Goal: Task Accomplishment & Management: Use online tool/utility

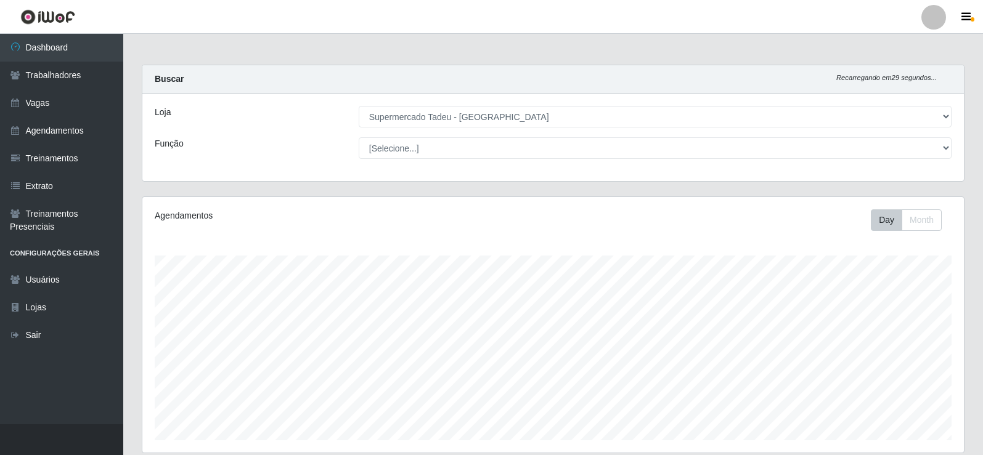
select select "195"
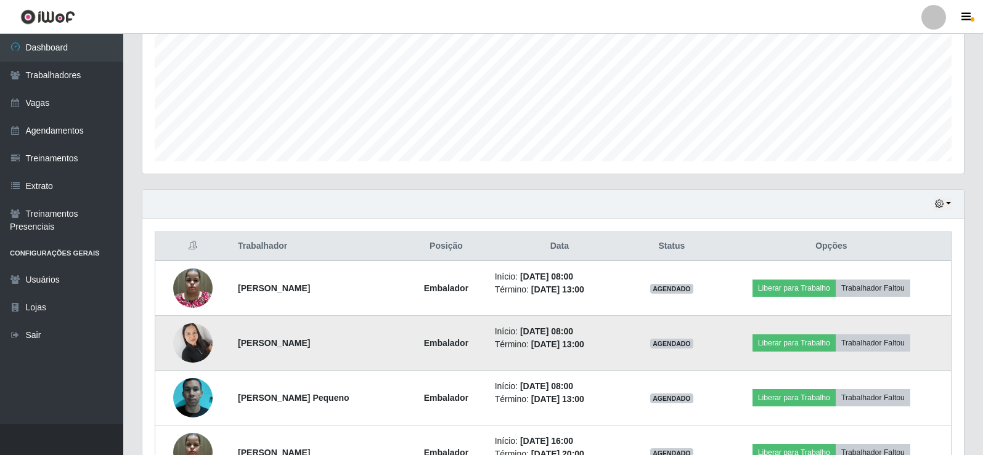
scroll to position [397, 0]
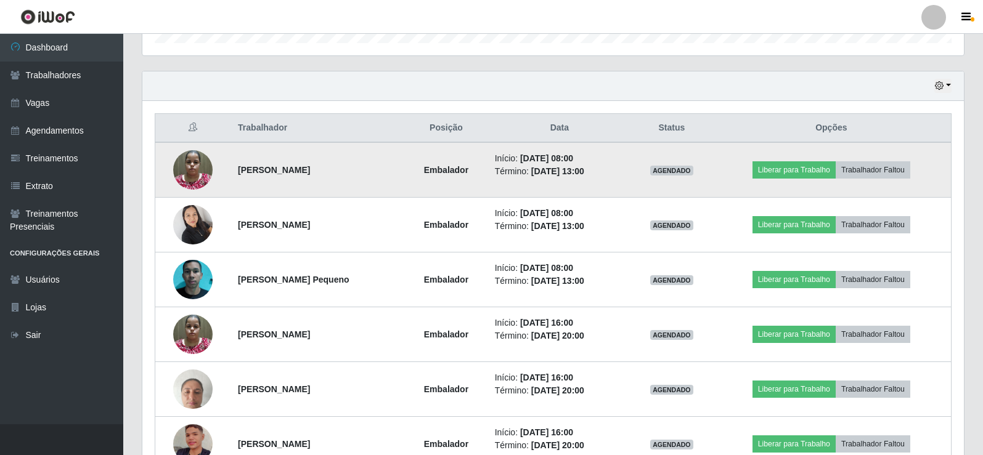
click at [189, 165] on img at bounding box center [192, 170] width 39 height 52
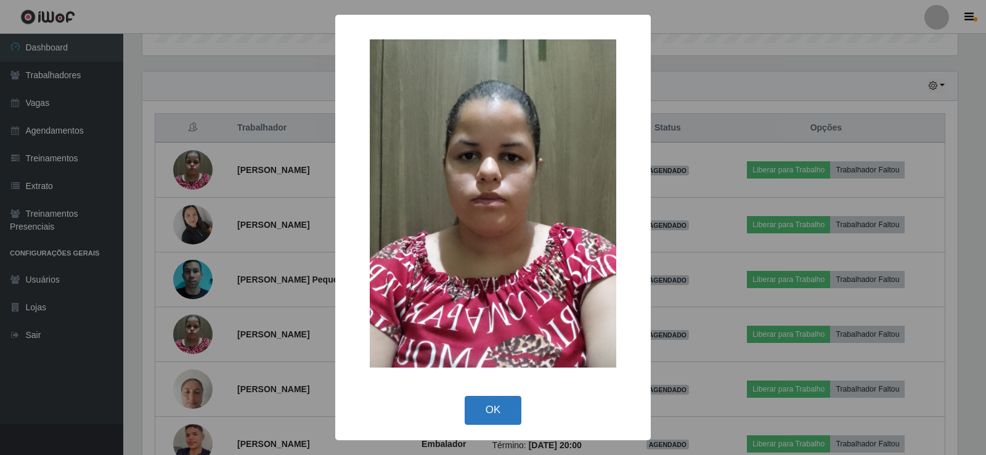
click at [482, 404] on button "OK" at bounding box center [493, 410] width 57 height 29
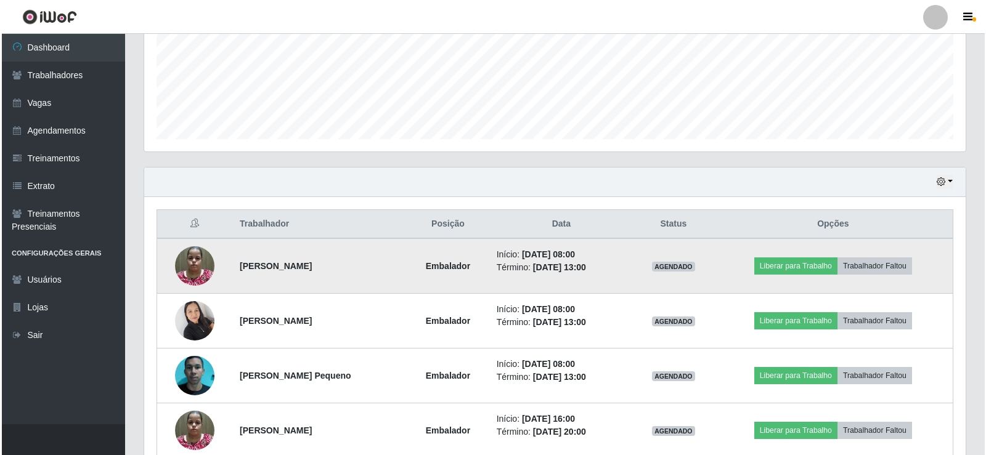
scroll to position [336, 0]
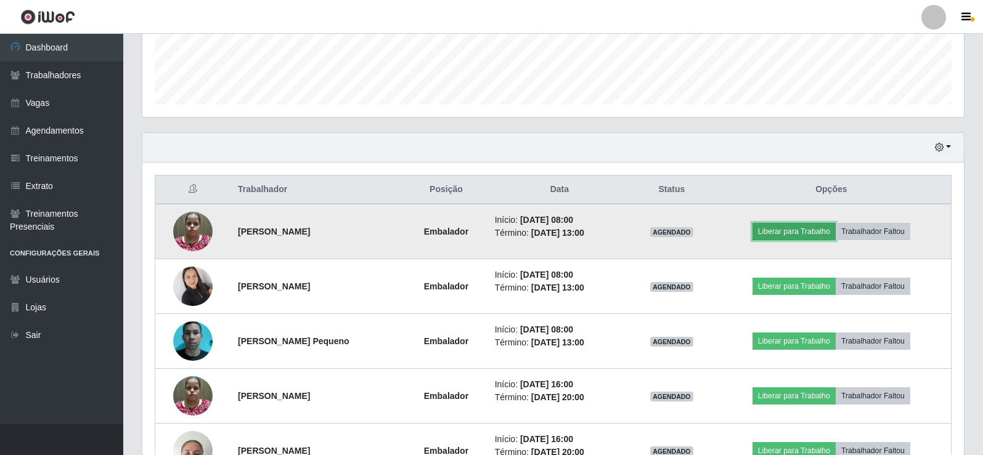
click at [805, 234] on button "Liberar para Trabalho" at bounding box center [793, 231] width 83 height 17
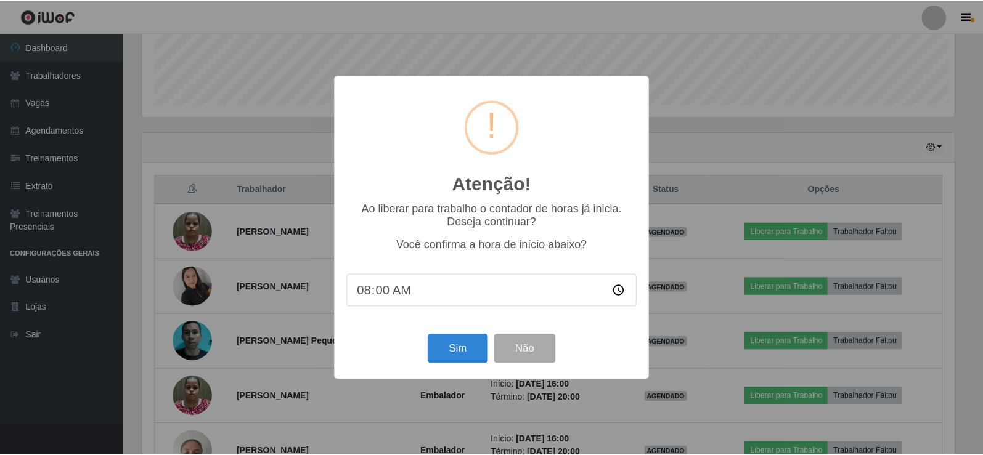
scroll to position [256, 815]
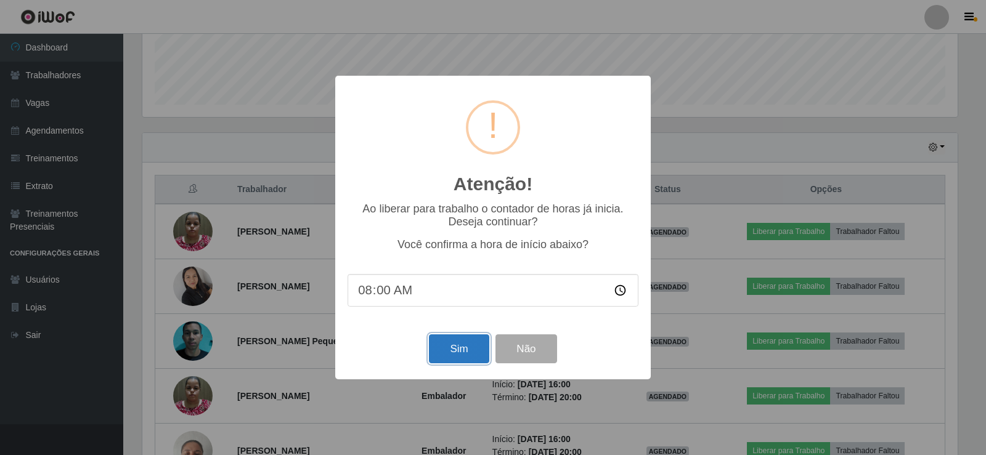
click at [466, 343] on button "Sim" at bounding box center [459, 349] width 60 height 29
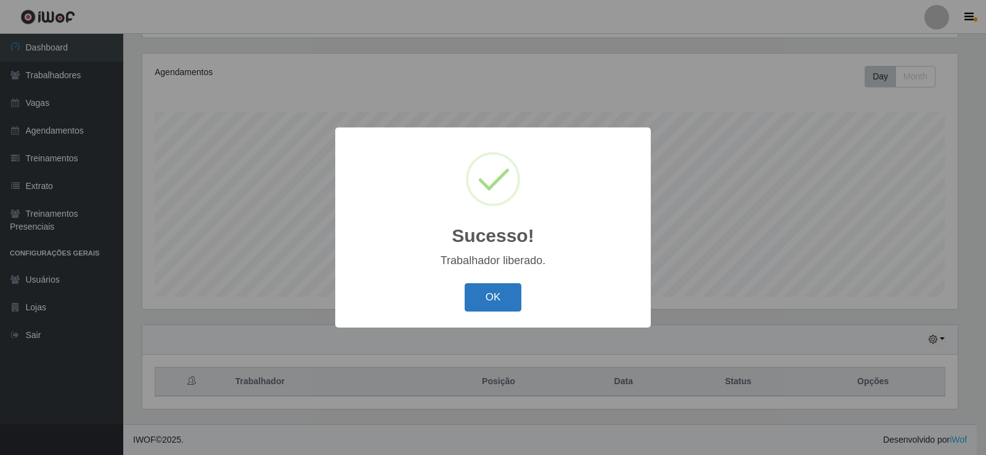
click at [487, 299] on button "OK" at bounding box center [493, 297] width 57 height 29
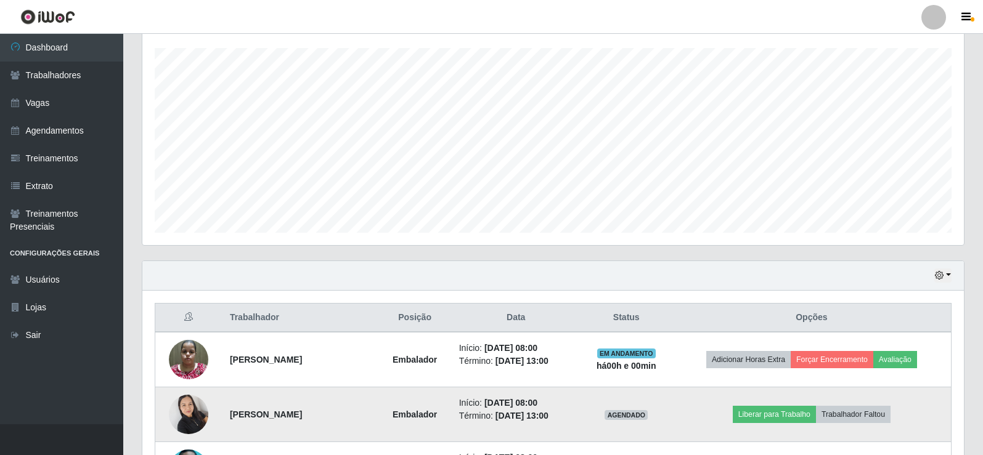
scroll to position [328, 0]
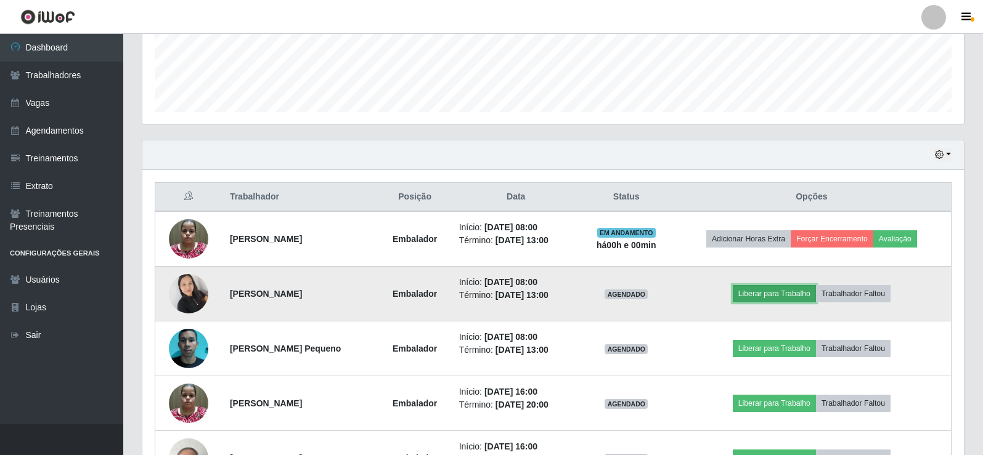
click at [799, 298] on button "Liberar para Trabalho" at bounding box center [774, 293] width 83 height 17
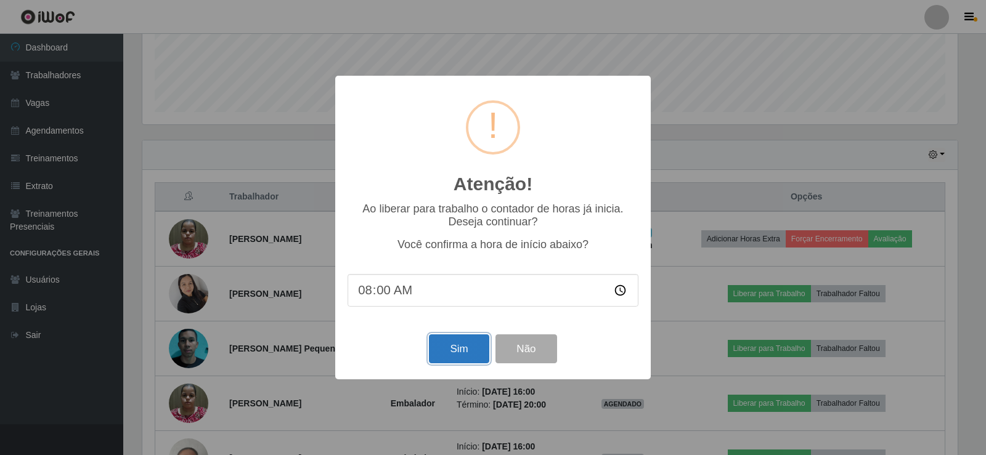
click at [452, 360] on button "Sim" at bounding box center [459, 349] width 60 height 29
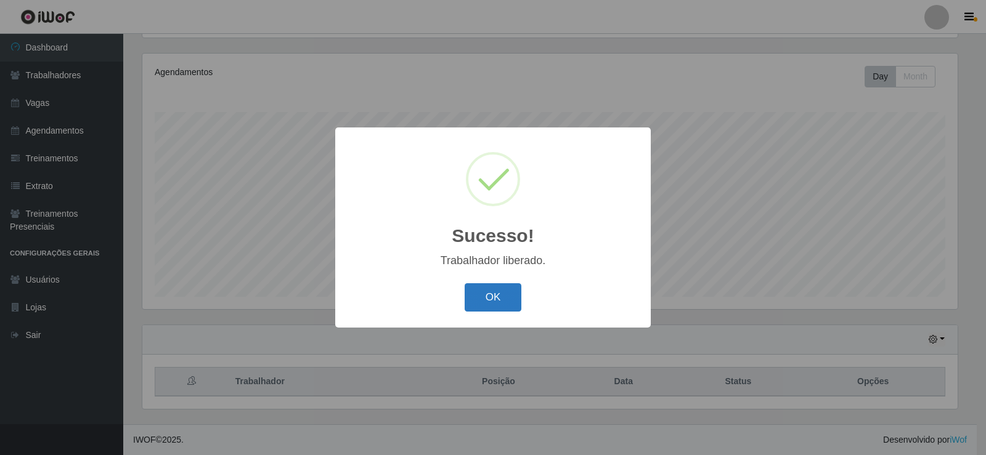
click at [481, 304] on button "OK" at bounding box center [493, 297] width 57 height 29
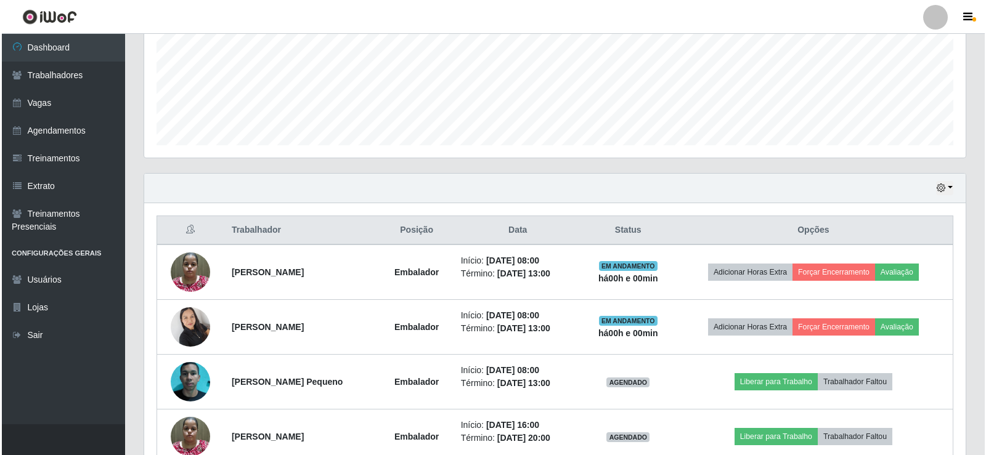
scroll to position [328, 0]
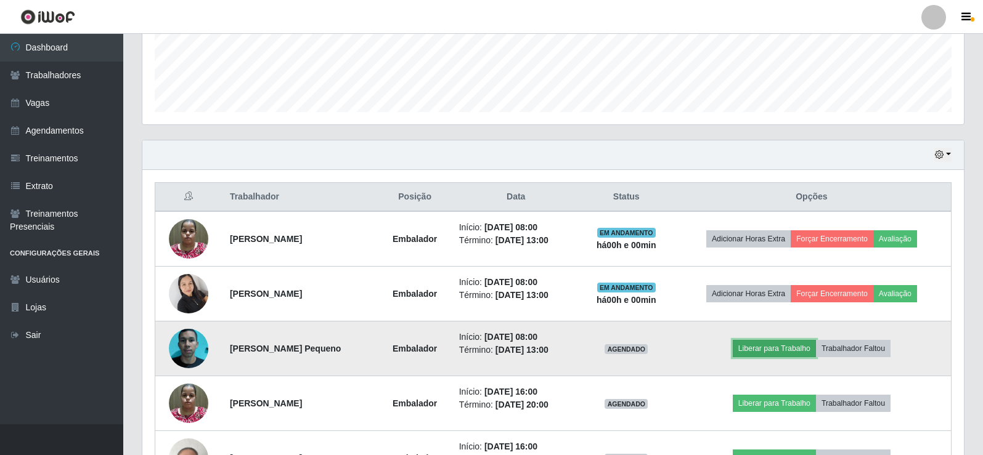
click at [773, 347] on button "Liberar para Trabalho" at bounding box center [774, 348] width 83 height 17
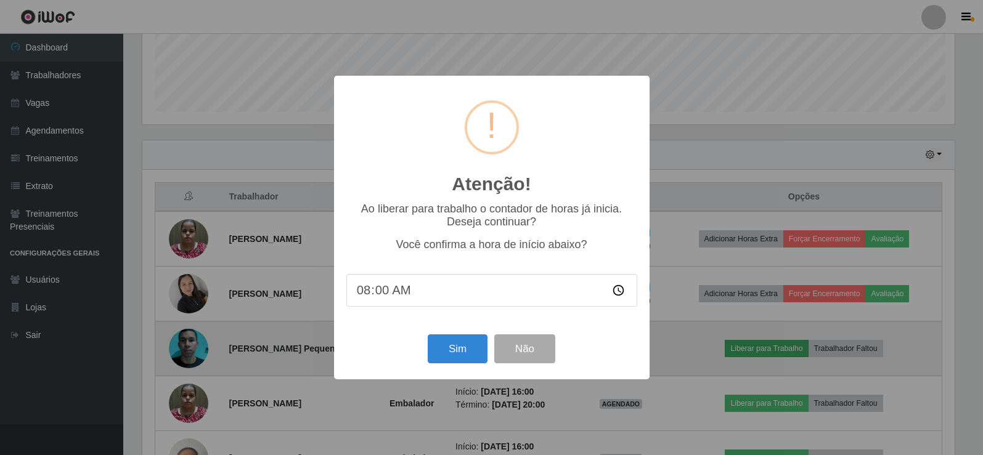
scroll to position [256, 815]
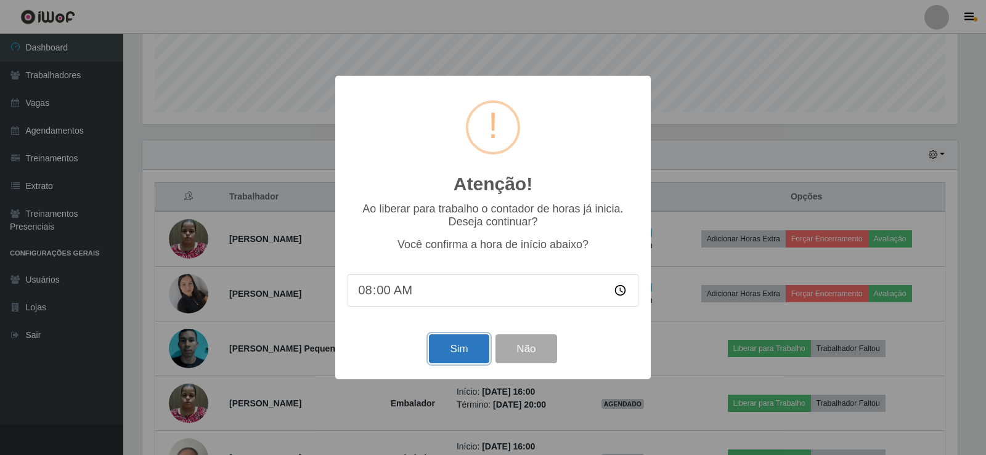
click at [451, 349] on button "Sim" at bounding box center [459, 349] width 60 height 29
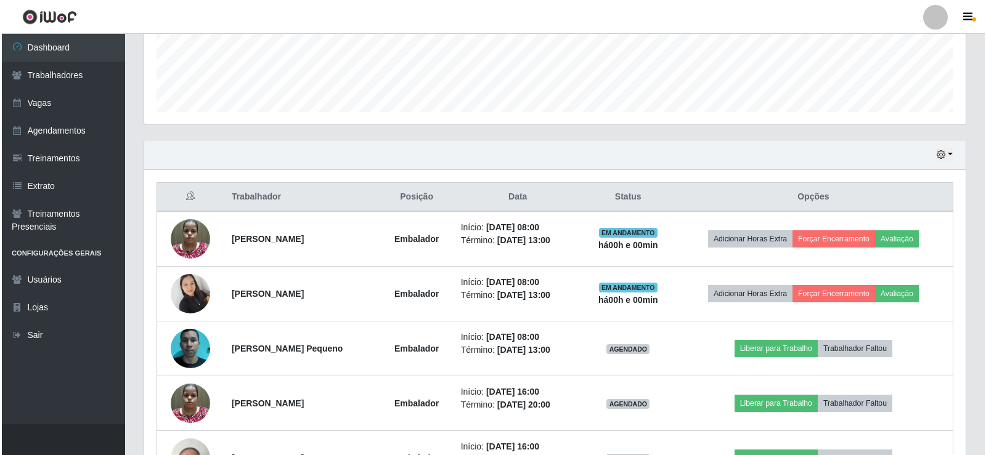
scroll to position [0, 0]
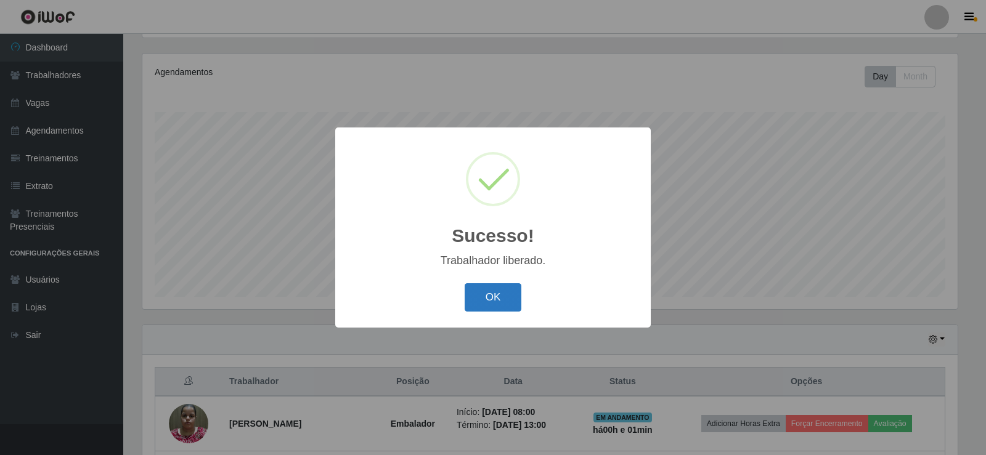
click at [500, 292] on button "OK" at bounding box center [493, 297] width 57 height 29
